Goal: Contribute content: Add original content to the website for others to see

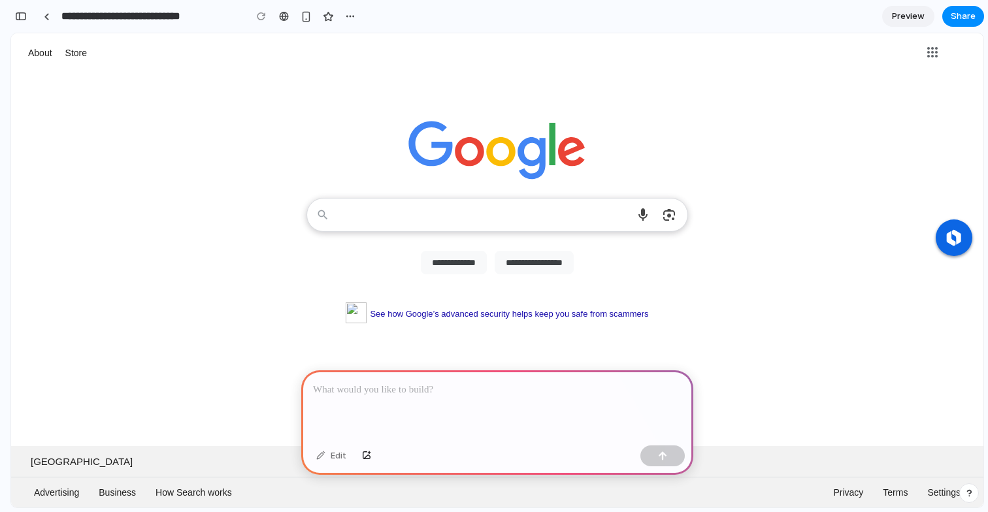
click at [394, 213] on textarea "Search" at bounding box center [482, 215] width 289 height 33
click at [36, 50] on link "About" at bounding box center [40, 52] width 31 height 17
click at [77, 49] on link "Store" at bounding box center [76, 52] width 28 height 17
click at [432, 395] on p at bounding box center [497, 390] width 368 height 16
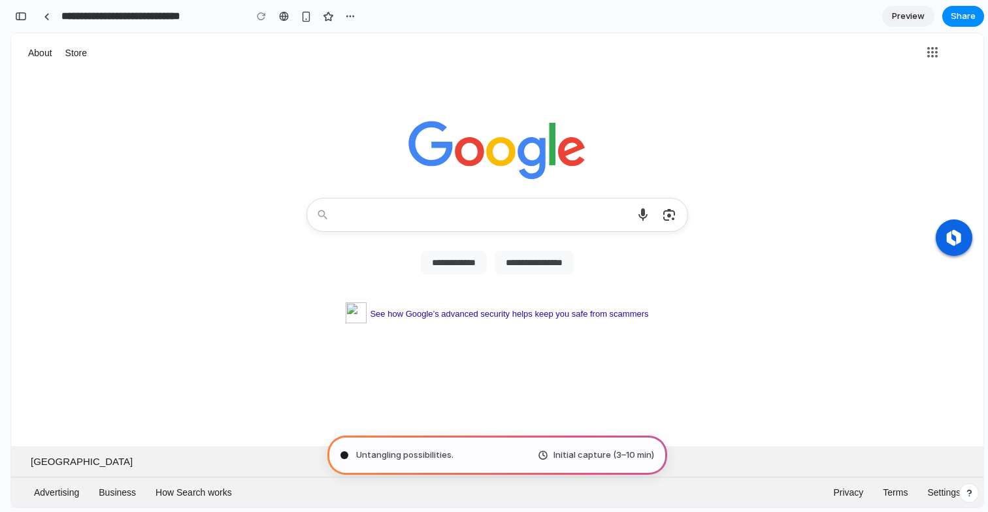
type input "**********"
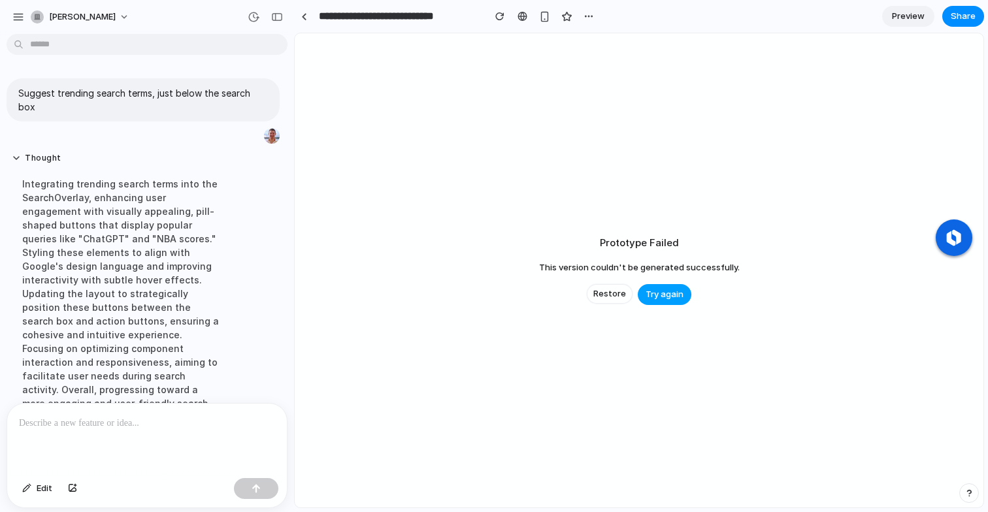
click at [655, 291] on span "Try again" at bounding box center [664, 294] width 38 height 13
